Goal: Information Seeking & Learning: Learn about a topic

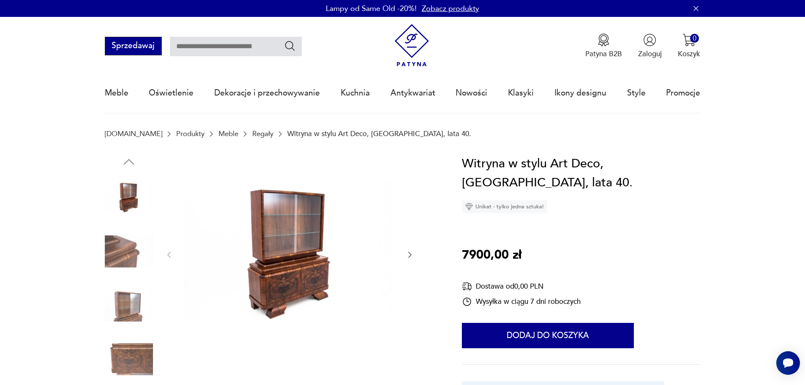
click at [139, 45] on button "Sprzedawaj" at bounding box center [133, 46] width 57 height 19
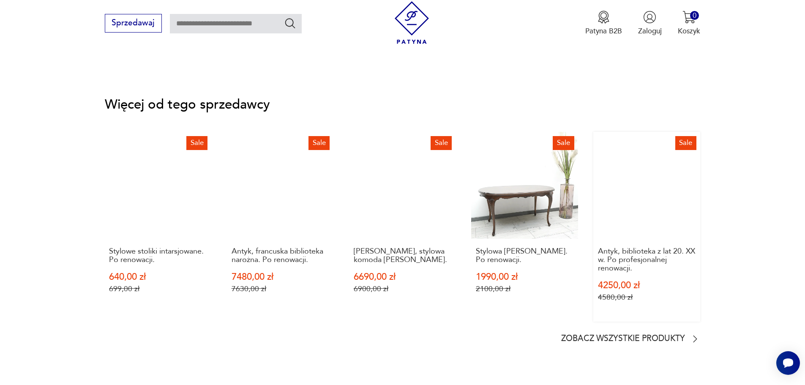
scroll to position [1268, 0]
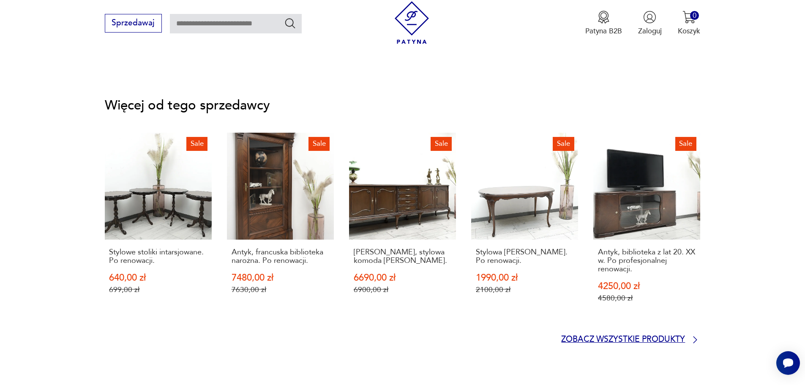
click at [639, 337] on p "Zobacz wszystkie produkty" at bounding box center [623, 339] width 124 height 7
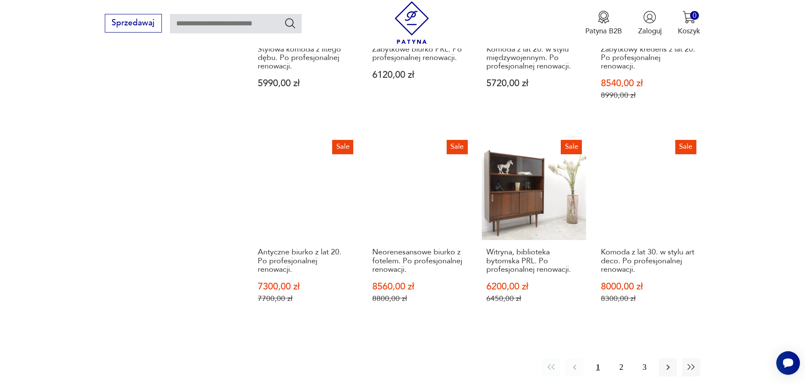
scroll to position [945, 0]
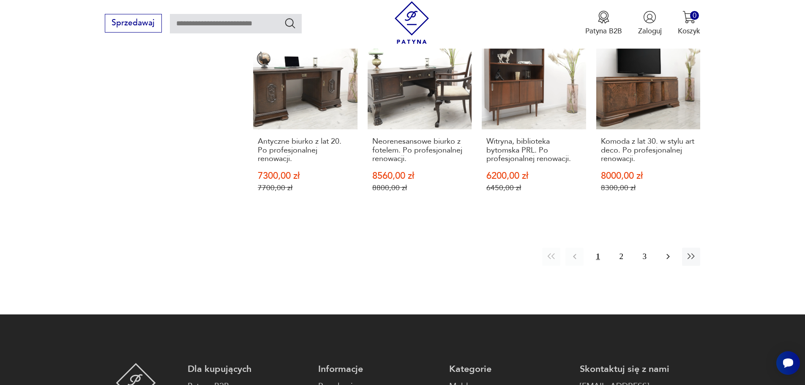
click at [670, 257] on icon "button" at bounding box center [668, 256] width 10 height 10
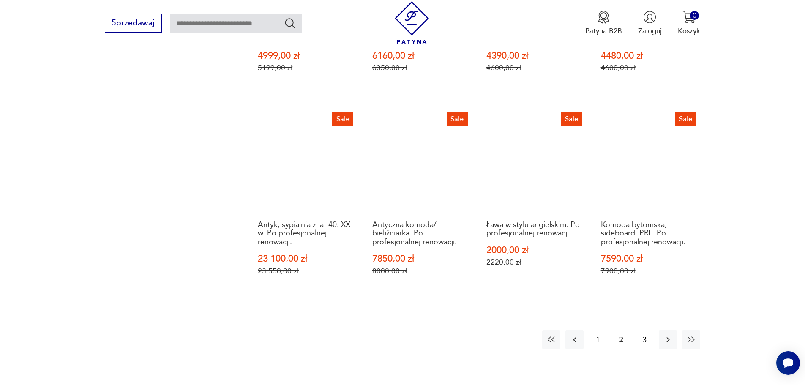
scroll to position [902, 0]
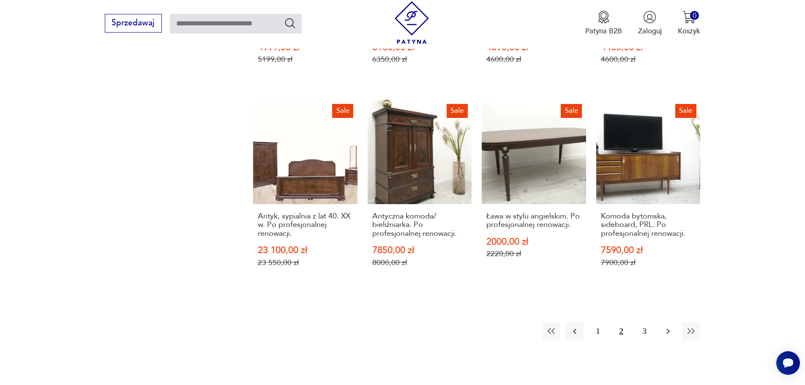
click at [668, 329] on icon "button" at bounding box center [668, 331] width 3 height 5
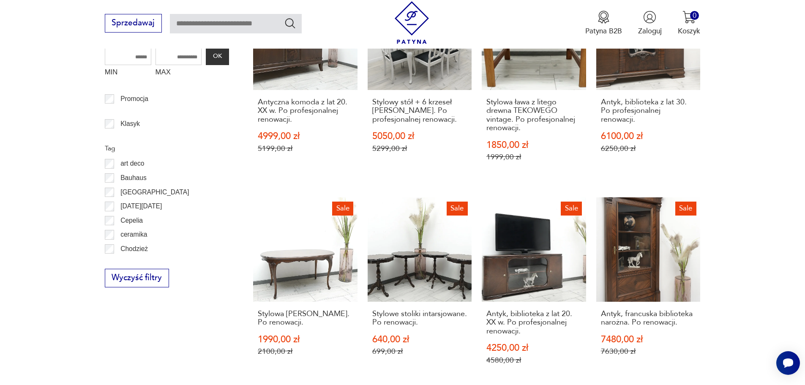
scroll to position [395, 0]
